Goal: Task Accomplishment & Management: Complete application form

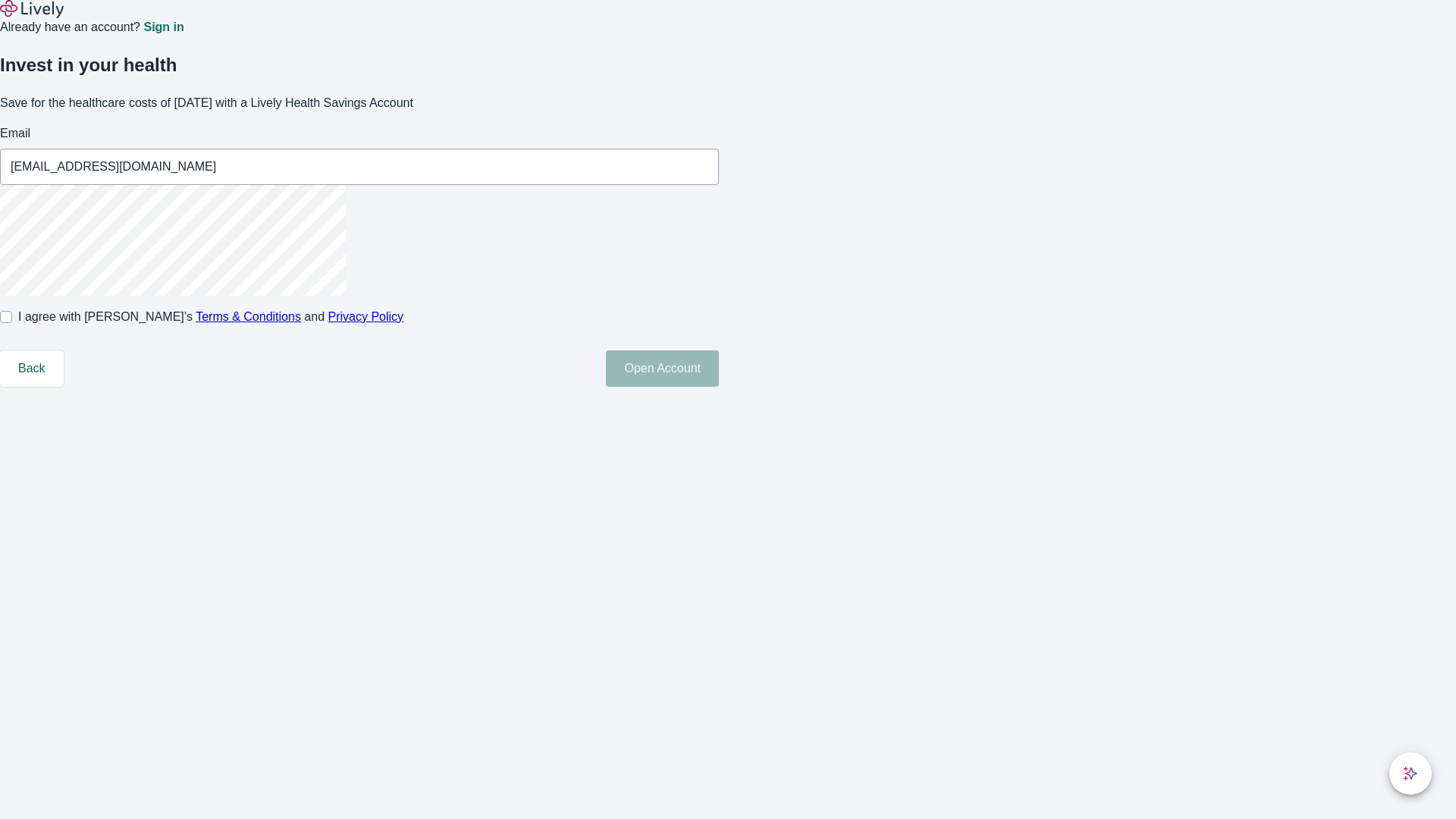
click at [12, 323] on input "I agree with Lively’s Terms & Conditions and Privacy Policy" at bounding box center [6, 317] width 12 height 12
checkbox input "true"
click at [719, 387] on button "Open Account" at bounding box center [662, 369] width 113 height 37
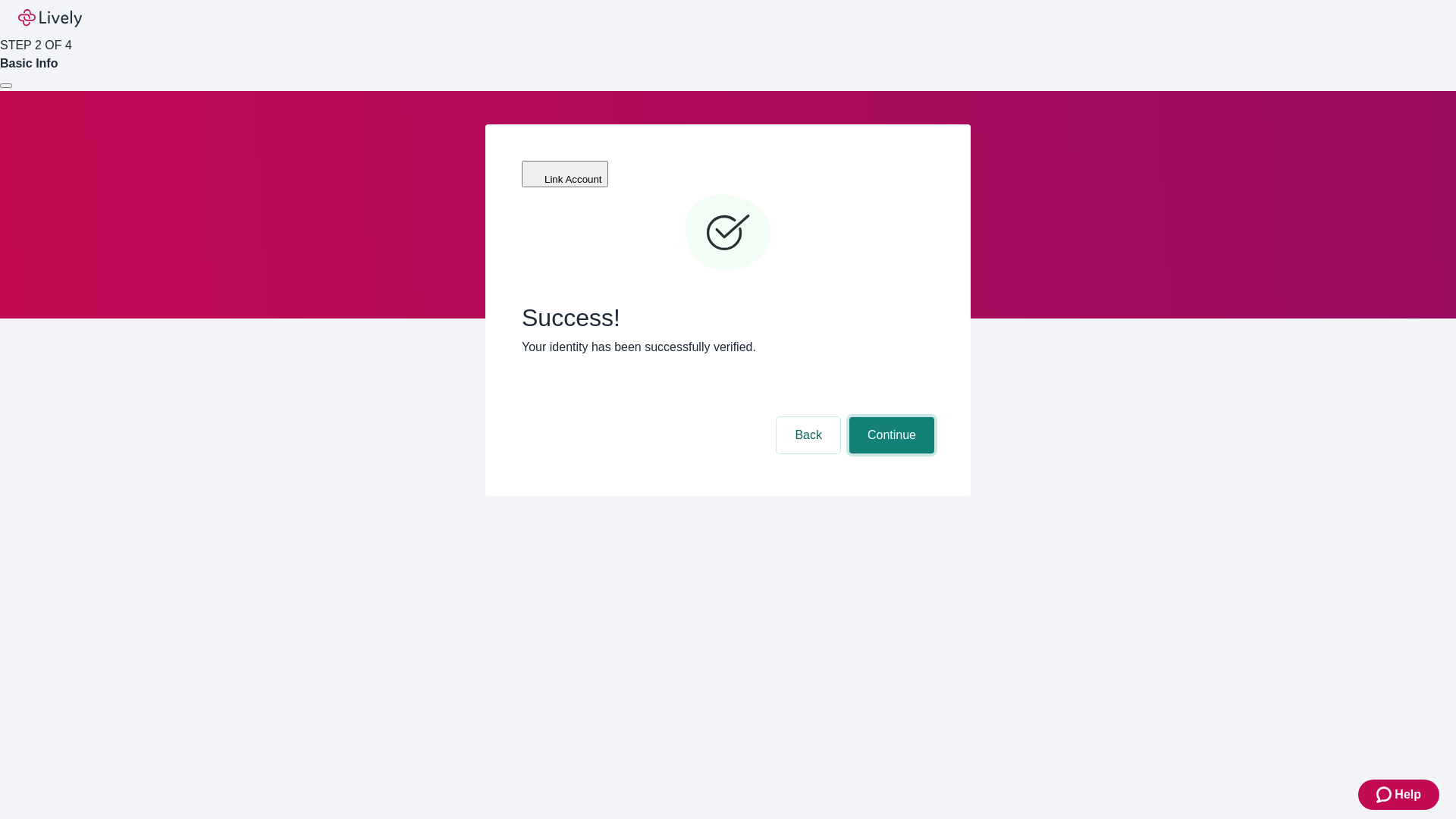
click at [889, 417] on button "Continue" at bounding box center [892, 435] width 85 height 37
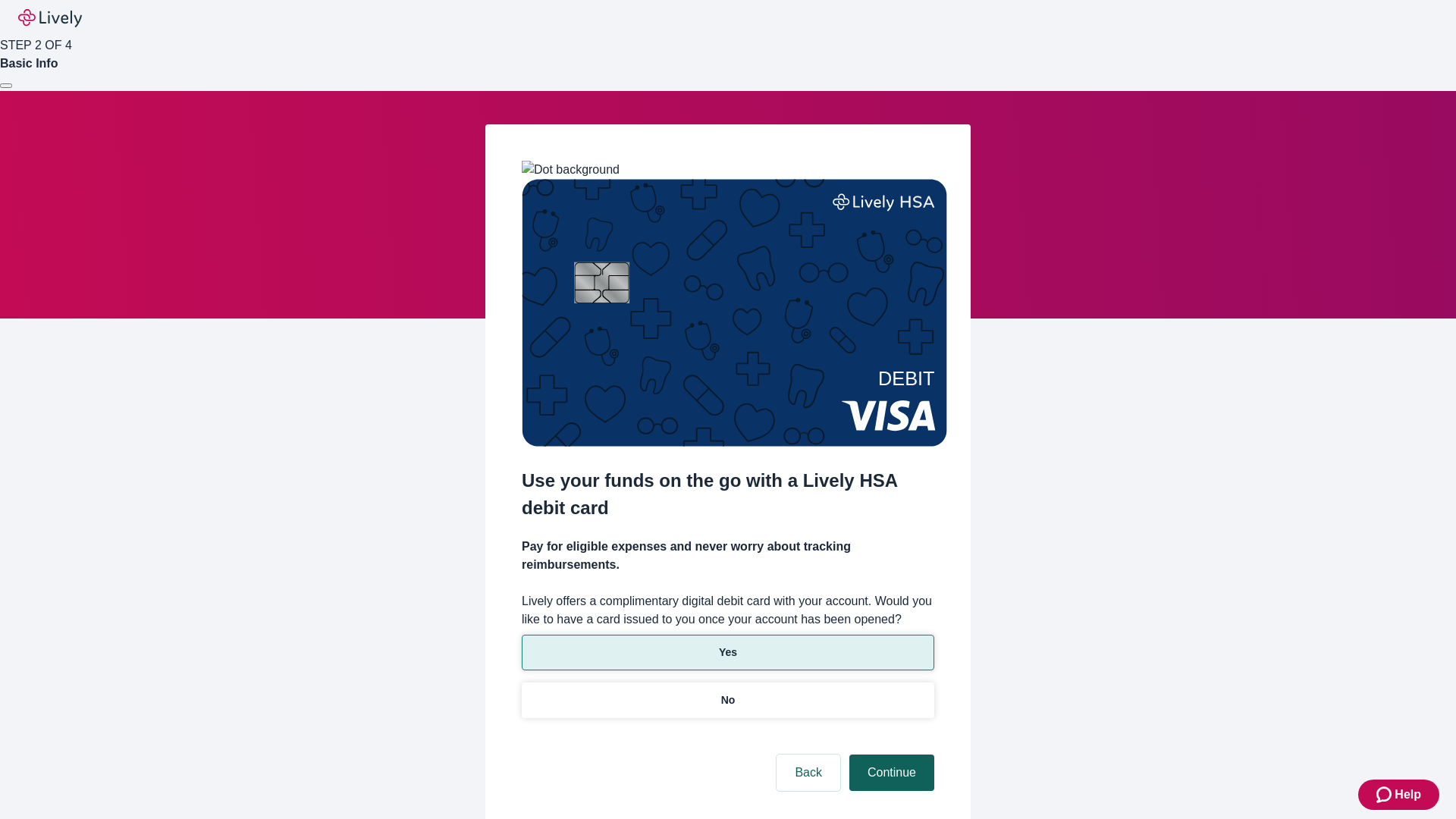
click at [727, 645] on p "Yes" at bounding box center [728, 652] width 18 height 16
click at [889, 755] on button "Continue" at bounding box center [892, 773] width 85 height 37
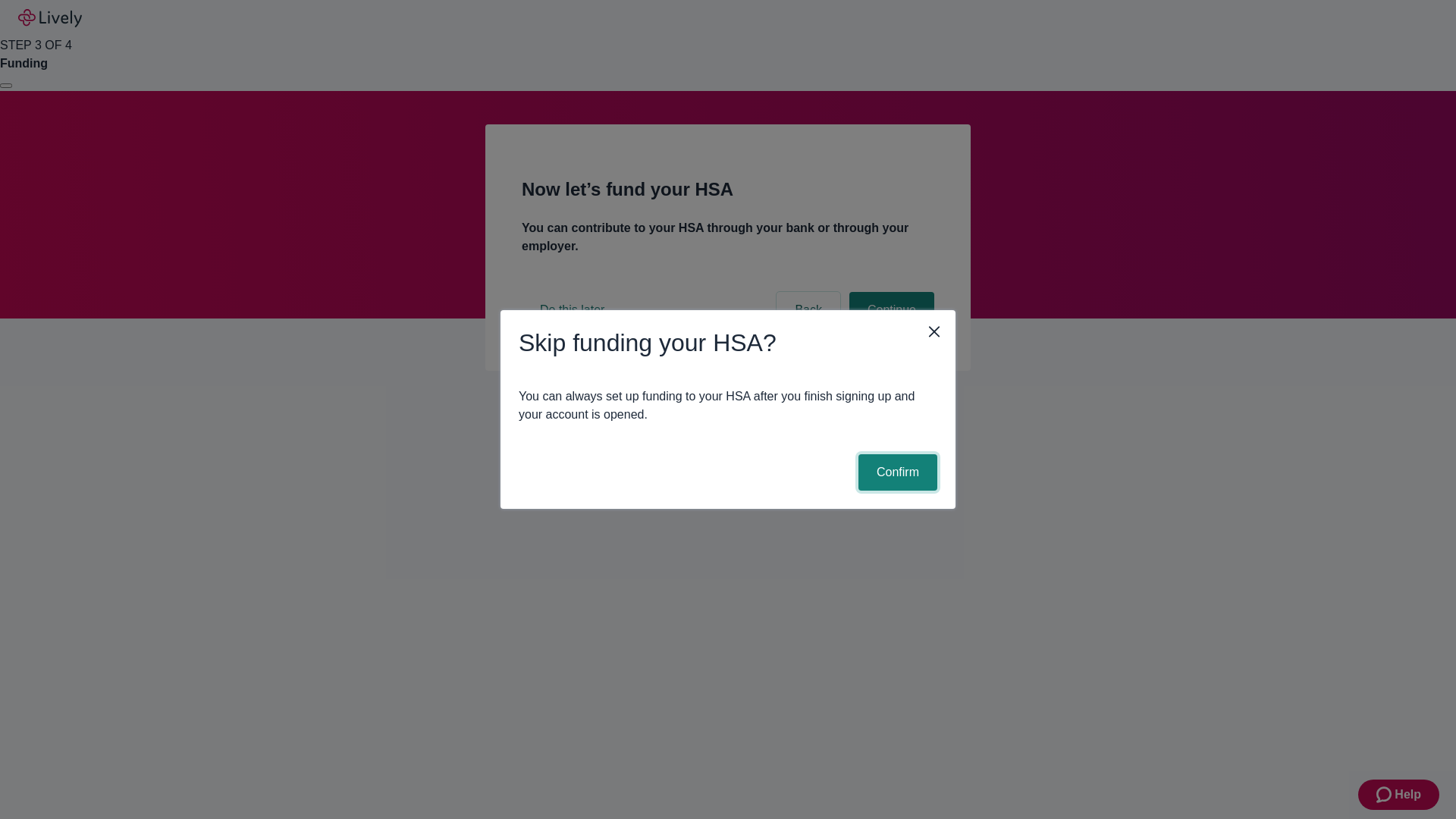
click at [895, 473] on button "Confirm" at bounding box center [898, 473] width 79 height 37
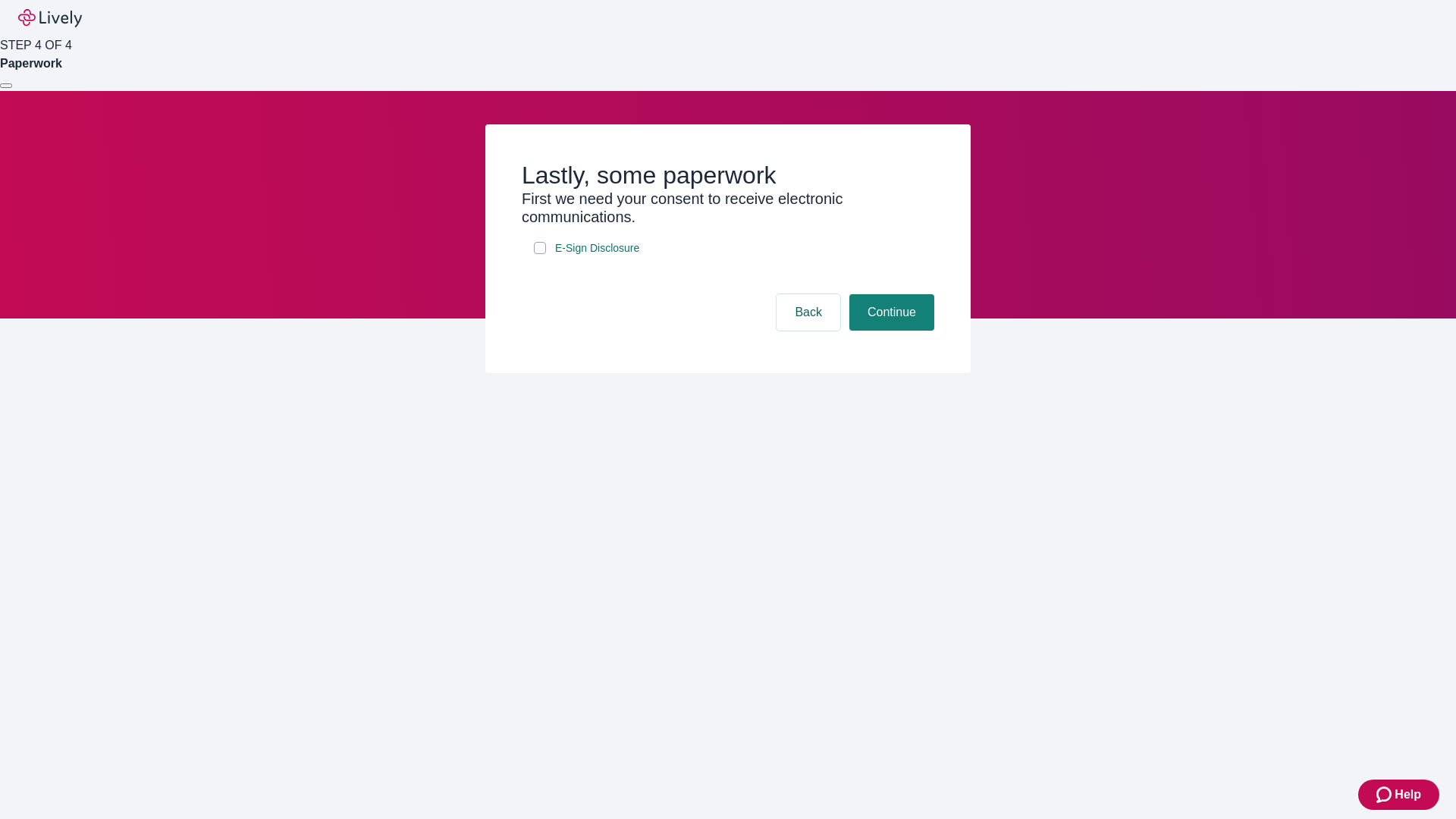
click at [540, 254] on input "E-Sign Disclosure" at bounding box center [540, 248] width 12 height 12
checkbox input "true"
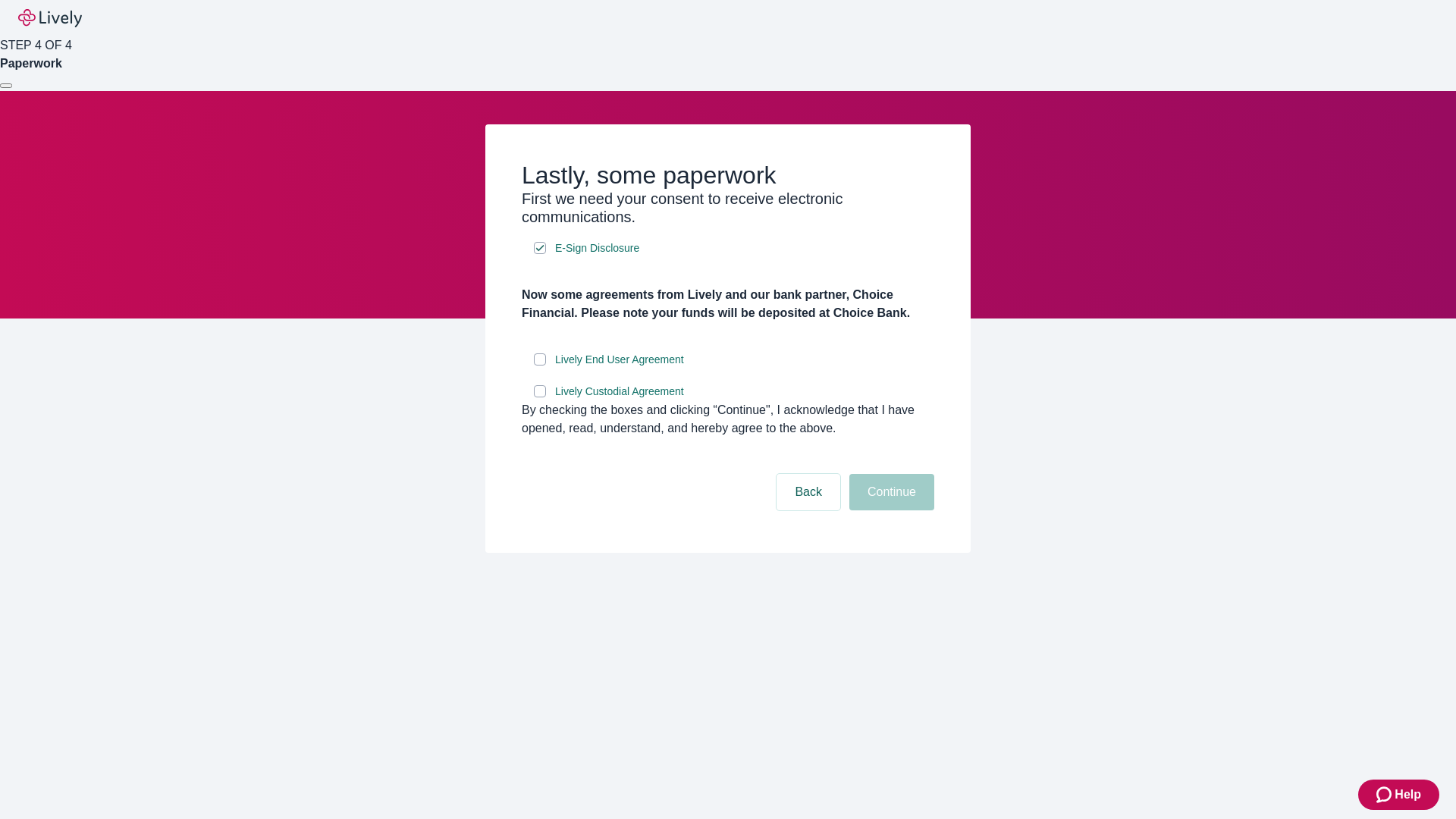
click at [540, 366] on input "Lively End User Agreement" at bounding box center [540, 359] width 12 height 12
checkbox input "true"
click at [540, 398] on input "Lively Custodial Agreement" at bounding box center [540, 392] width 12 height 12
checkbox input "true"
click at [889, 510] on button "Continue" at bounding box center [892, 492] width 85 height 37
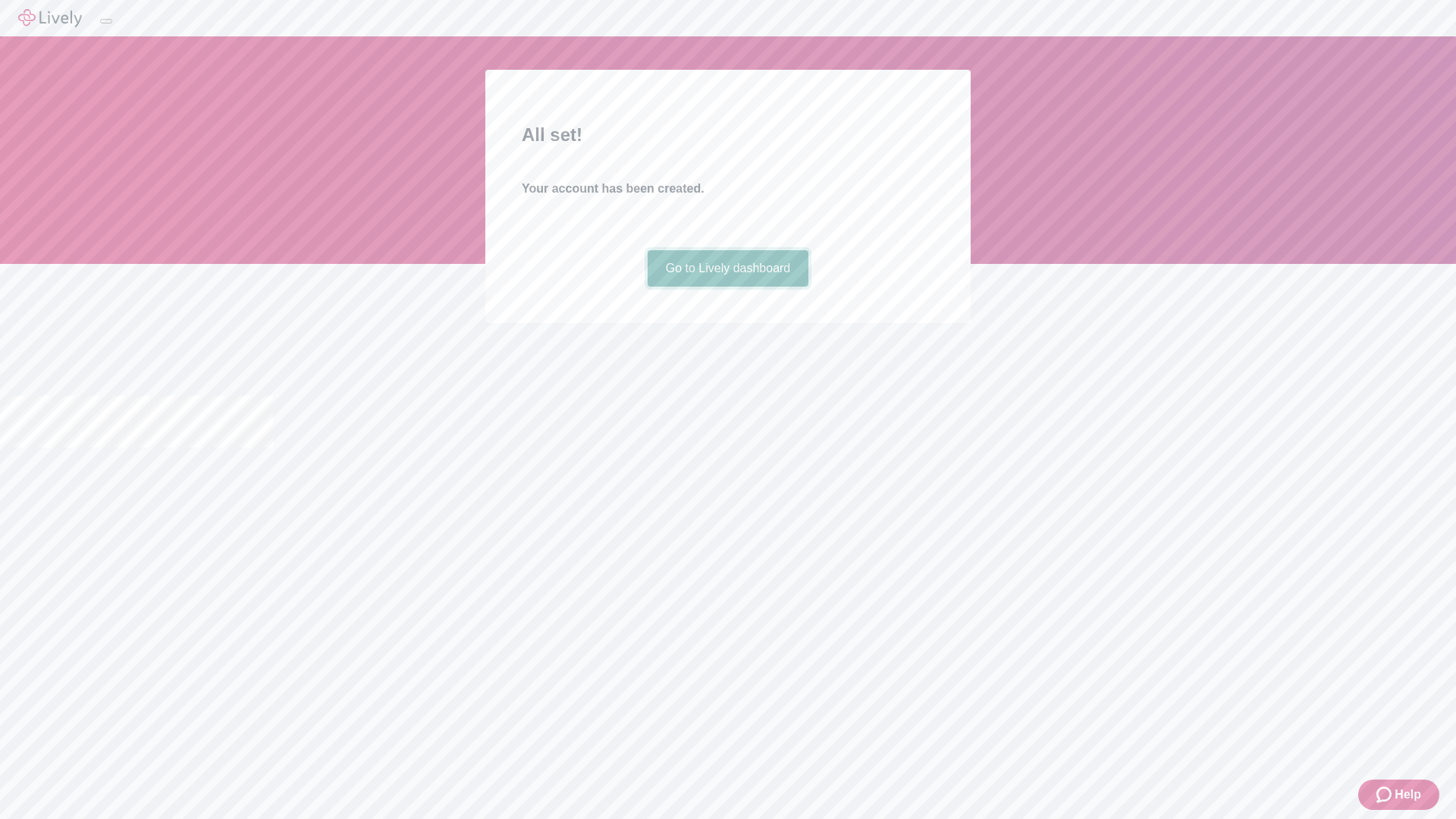
click at [727, 287] on link "Go to Lively dashboard" at bounding box center [728, 268] width 161 height 37
